Goal: Information Seeking & Learning: Find specific fact

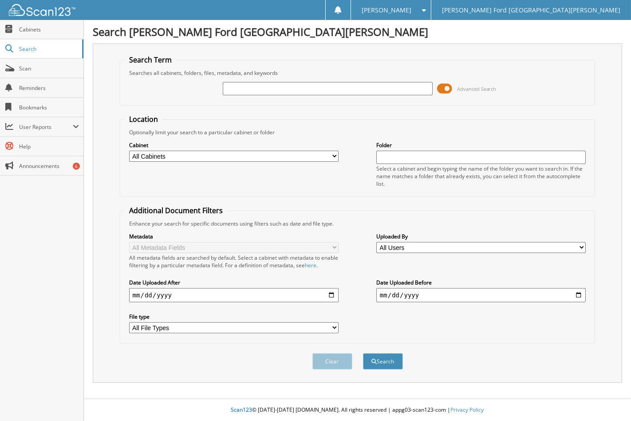
click at [262, 90] on input "text" at bounding box center [327, 88] width 209 height 13
type input "2546914"
click at [363, 353] on button "Search" at bounding box center [383, 361] width 40 height 16
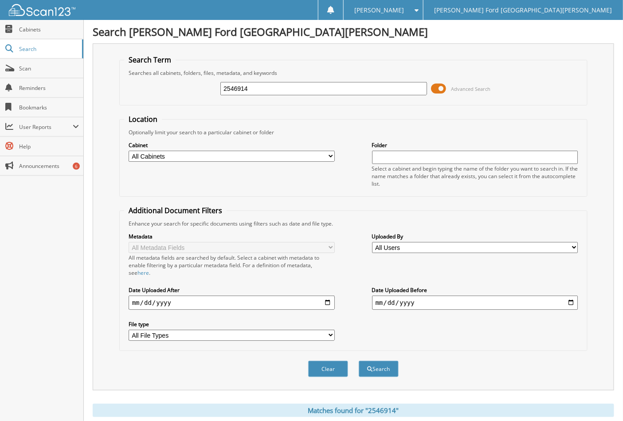
scroll to position [115, 0]
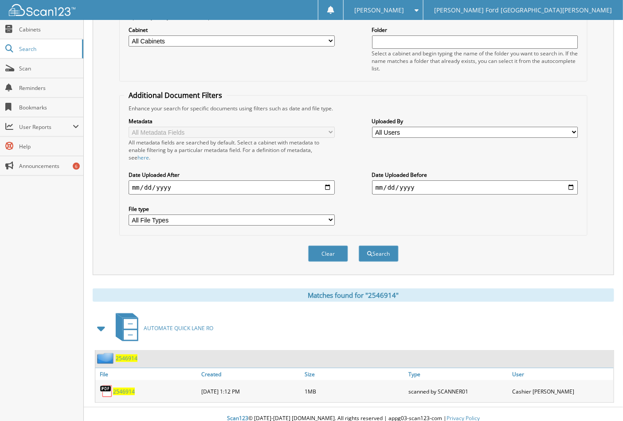
click at [129, 388] on span "2546914" at bounding box center [124, 392] width 22 height 8
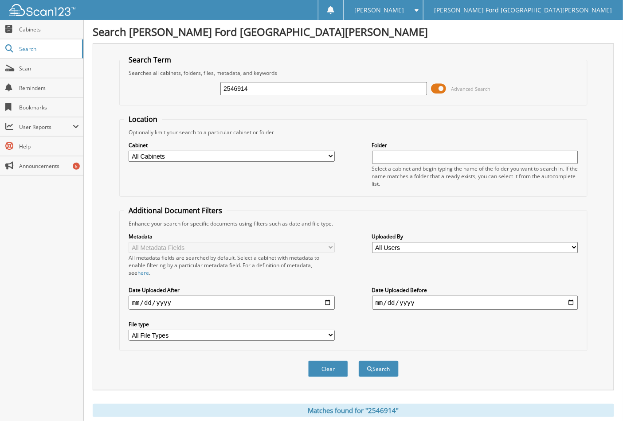
click at [260, 86] on input "2546914" at bounding box center [323, 88] width 206 height 13
type input "2551839"
click at [359, 361] on button "Search" at bounding box center [379, 369] width 40 height 16
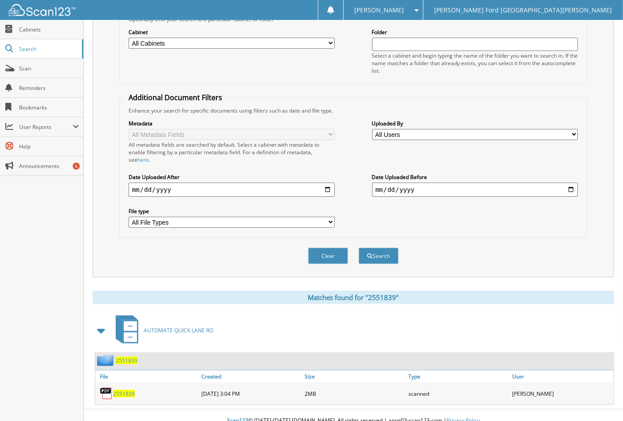
scroll to position [115, 0]
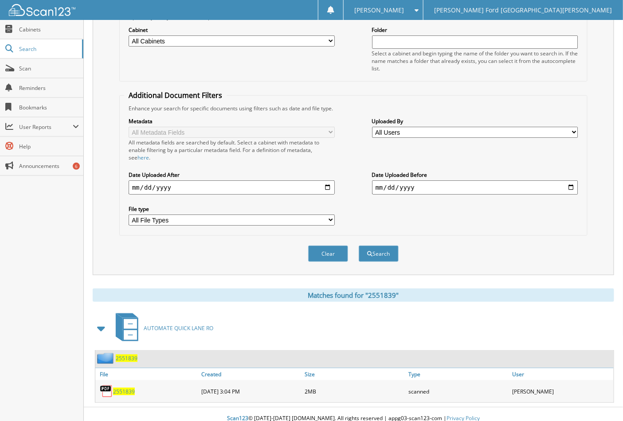
click at [121, 388] on span "2551839" at bounding box center [124, 392] width 22 height 8
